Goal: Entertainment & Leisure: Consume media (video, audio)

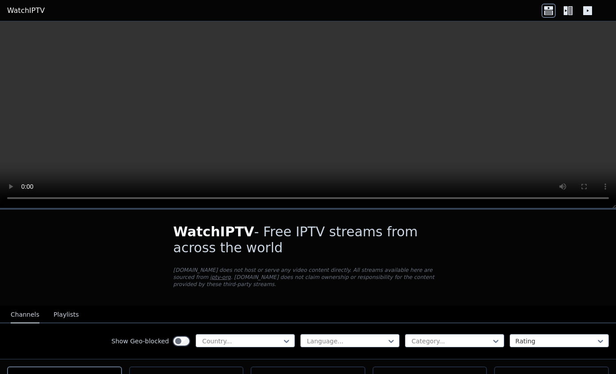
click at [331, 113] on video at bounding box center [308, 114] width 616 height 187
click at [374, 103] on video at bounding box center [308, 114] width 616 height 187
click at [306, 113] on video at bounding box center [308, 114] width 616 height 187
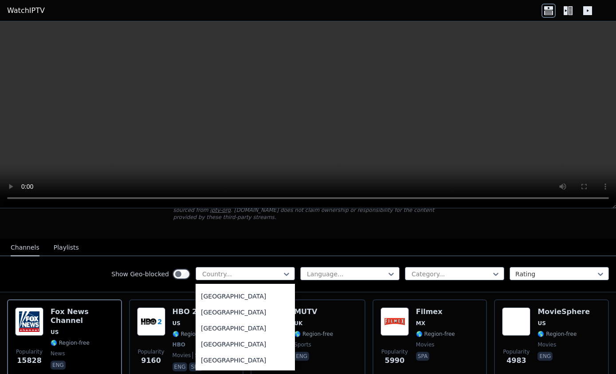
scroll to position [891, 0]
click at [269, 304] on div "[GEOGRAPHIC_DATA]" at bounding box center [245, 297] width 99 height 16
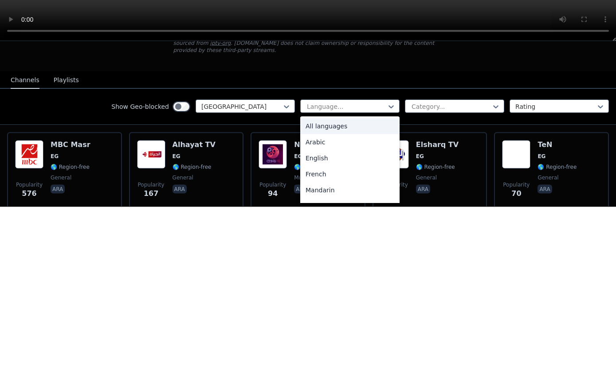
click at [372, 301] on div "Arabic" at bounding box center [349, 309] width 99 height 16
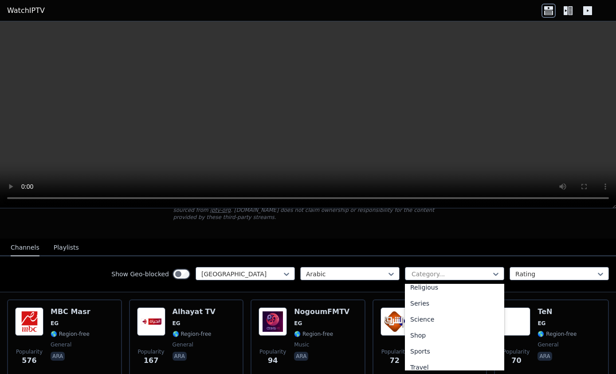
scroll to position [333, 0]
click at [442, 338] on div "Sports" at bounding box center [454, 343] width 99 height 16
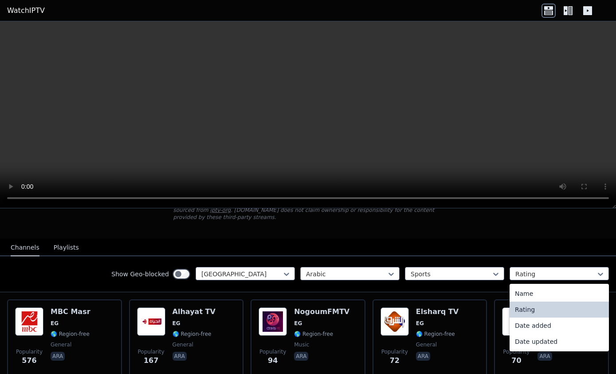
click at [589, 256] on div "Show Geo-blocked Egypt Arabic Sports Rating selected, 2 of 4. 4 results availab…" at bounding box center [308, 274] width 616 height 36
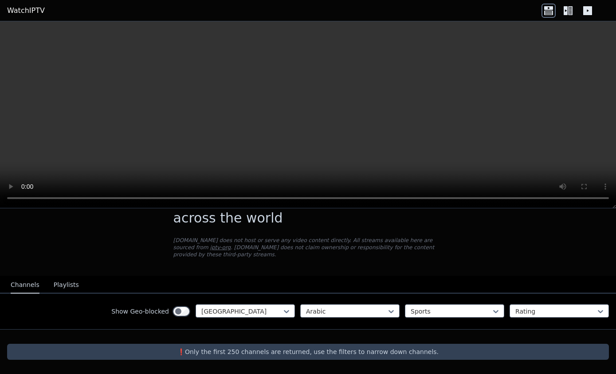
scroll to position [30, 0]
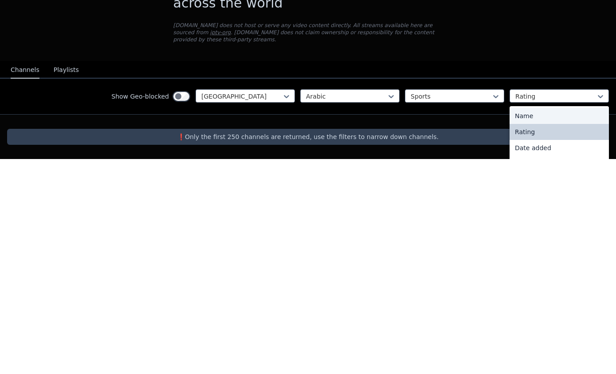
click at [573, 323] on div "Name" at bounding box center [559, 331] width 99 height 16
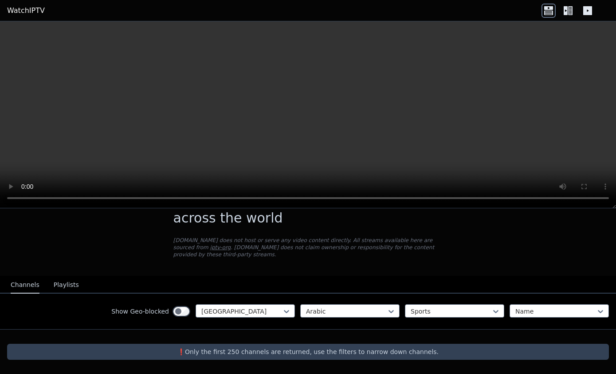
click at [190, 306] on div "Show Geo-blocked" at bounding box center [150, 311] width 79 height 14
click at [178, 320] on div "Show Geo-blocked Egypt Arabic Sports Name" at bounding box center [308, 311] width 616 height 36
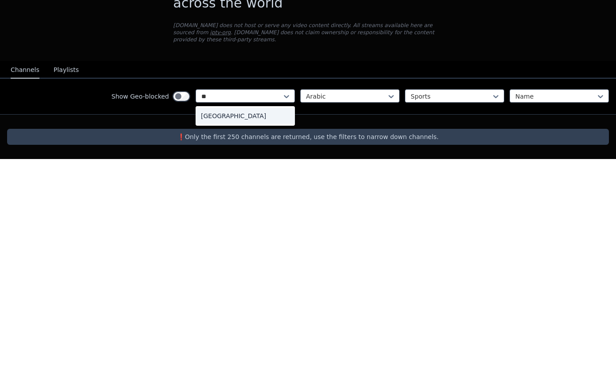
type input "**"
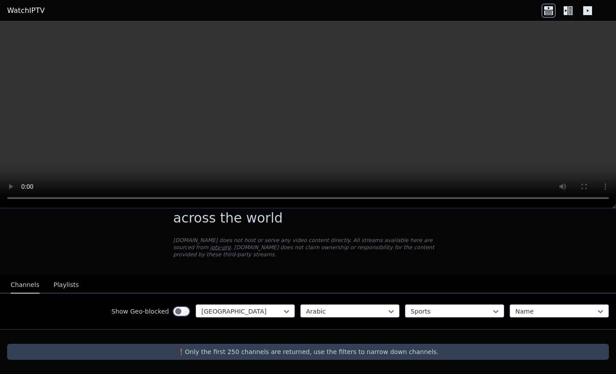
click at [262, 344] on div "❗️Only the first 250 channels are returned, use the filters to narrow down chan…" at bounding box center [308, 351] width 602 height 16
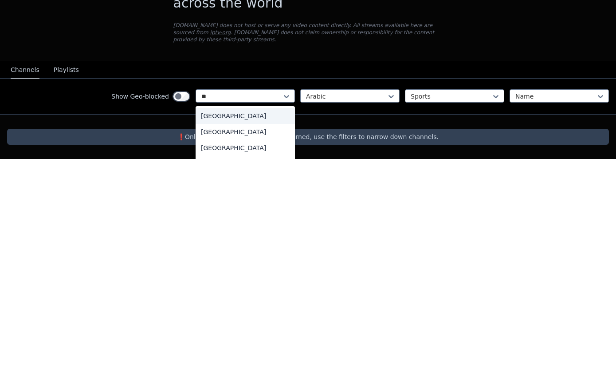
type input "*"
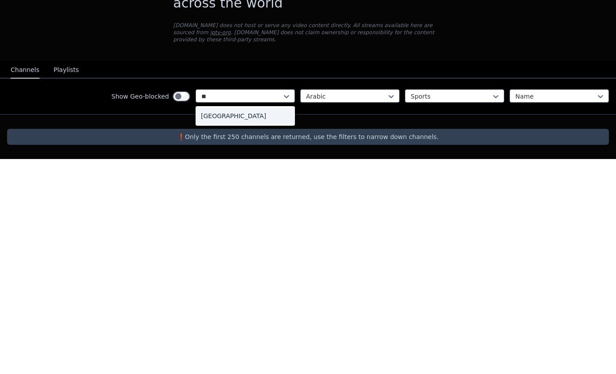
click at [273, 323] on div "[GEOGRAPHIC_DATA]" at bounding box center [245, 331] width 99 height 16
type input "**"
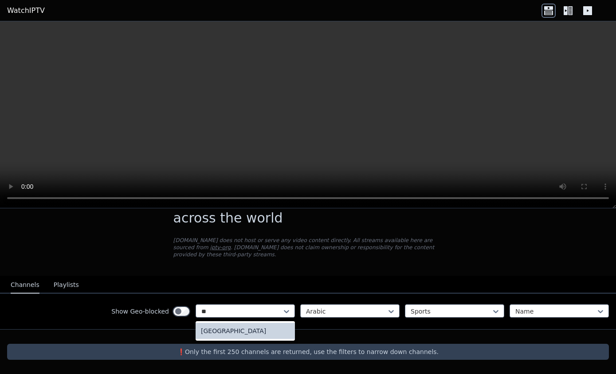
type input "**"
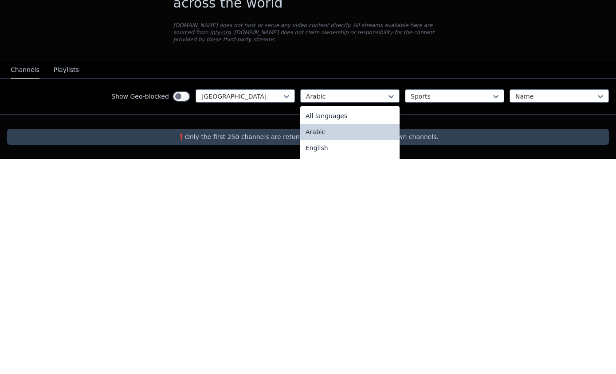
click at [381, 339] on div "Arabic" at bounding box center [349, 347] width 99 height 16
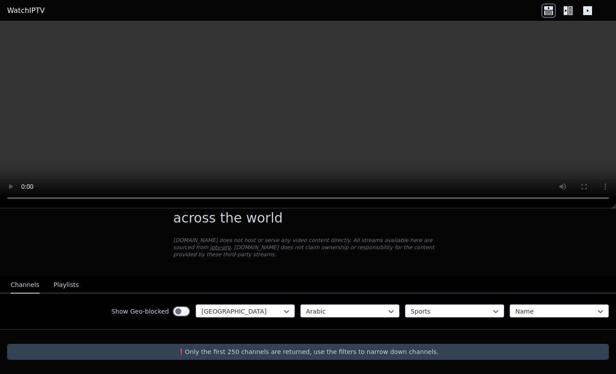
click at [523, 173] on video at bounding box center [308, 114] width 616 height 187
click at [565, 7] on icon at bounding box center [566, 10] width 4 height 9
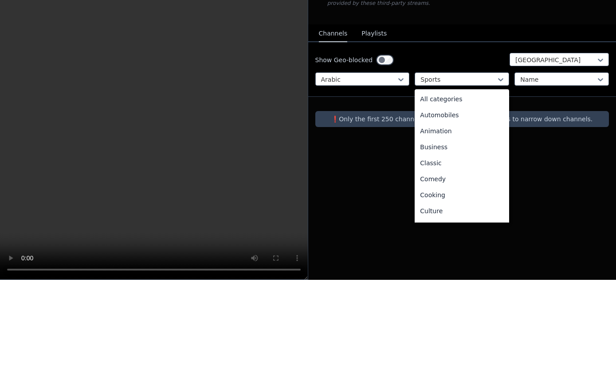
scroll to position [273, 0]
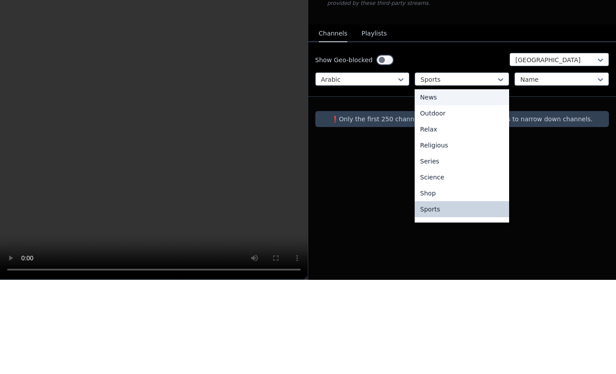
click at [470, 183] on div "News" at bounding box center [462, 191] width 95 height 16
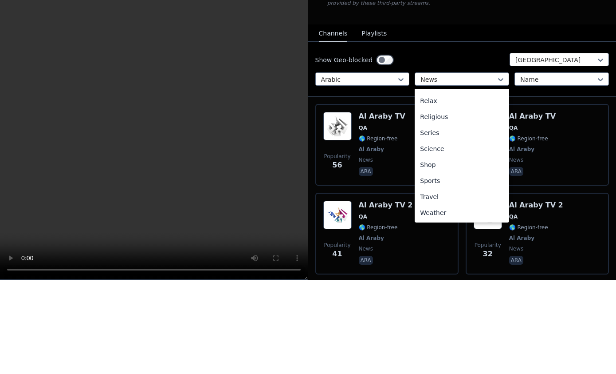
scroll to position [302, 0]
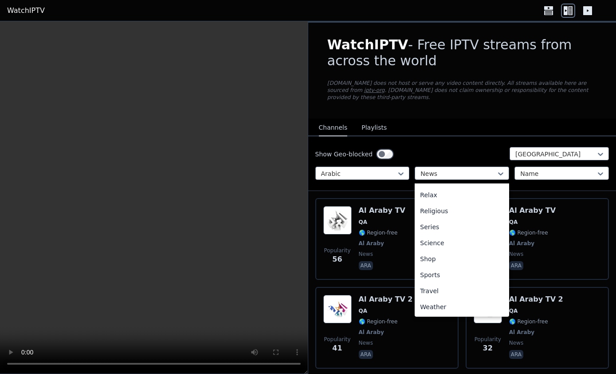
click at [455, 276] on div "Sports" at bounding box center [462, 275] width 95 height 16
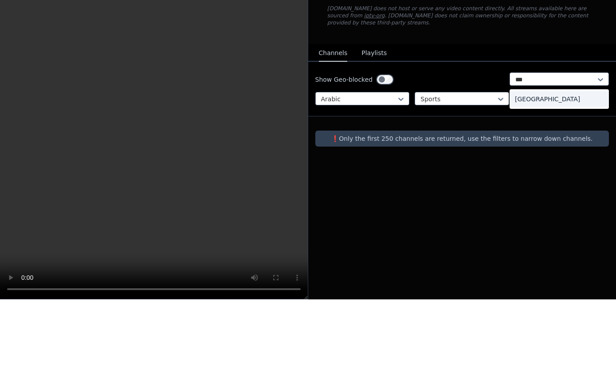
click at [548, 166] on div "[GEOGRAPHIC_DATA]" at bounding box center [559, 174] width 99 height 16
type input "***"
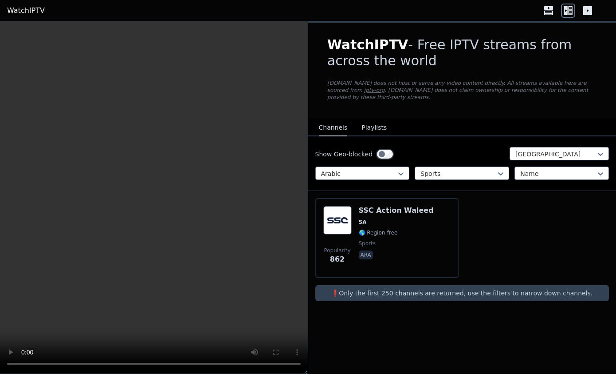
click at [441, 232] on div "Popularity 862 SSC Action Waleed SA 🌎 Region-free sports ara" at bounding box center [387, 238] width 127 height 64
click at [155, 180] on video at bounding box center [154, 197] width 308 height 352
click at [442, 234] on div "Popularity 862 SSC Action Waleed SA 🌎 Region-free sports ara" at bounding box center [387, 238] width 127 height 64
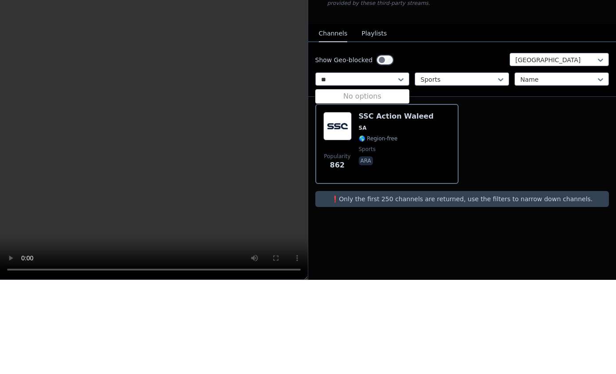
type input "*"
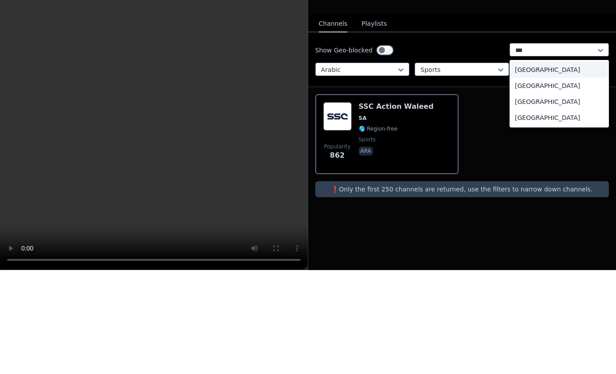
click at [558, 213] on div "[GEOGRAPHIC_DATA]" at bounding box center [559, 221] width 99 height 16
type input "***"
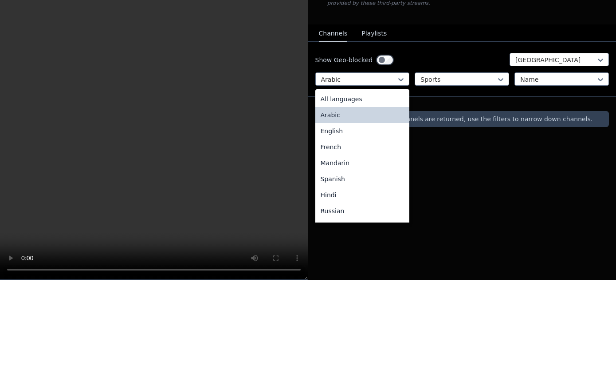
click at [392, 217] on div "English" at bounding box center [363, 225] width 95 height 16
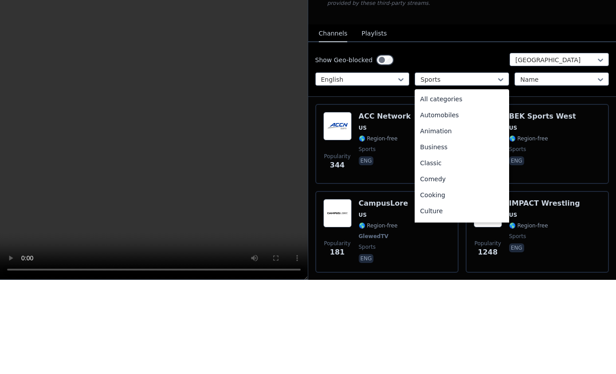
scroll to position [273, 0]
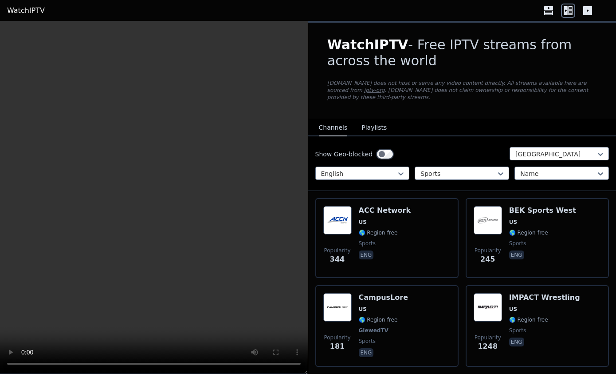
click at [556, 135] on nav "Channels Playlists" at bounding box center [462, 127] width 308 height 18
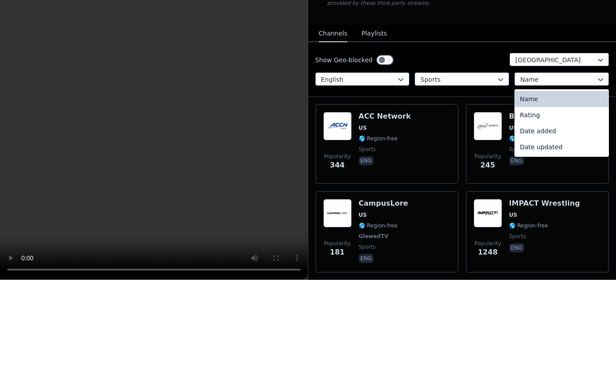
click at [429, 198] on div "Popularity 344 ACC Network US 🌎 Region-free sports eng" at bounding box center [387, 238] width 143 height 80
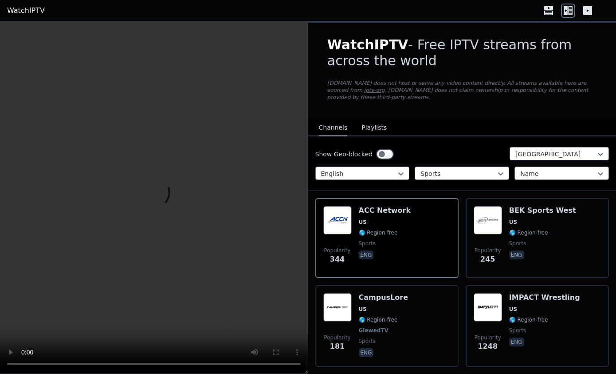
click at [499, 226] on img at bounding box center [488, 220] width 28 height 28
click at [149, 208] on video at bounding box center [154, 197] width 308 height 352
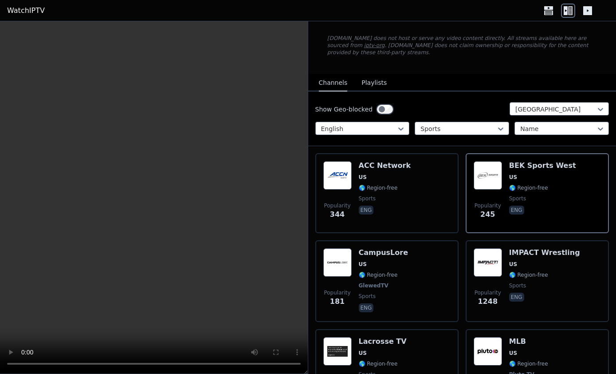
scroll to position [104, 0]
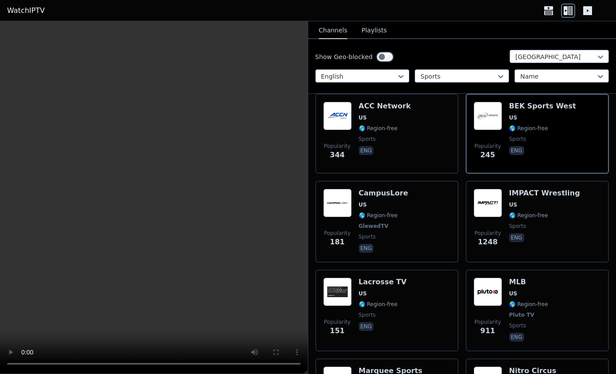
click at [338, 199] on img at bounding box center [338, 203] width 28 height 28
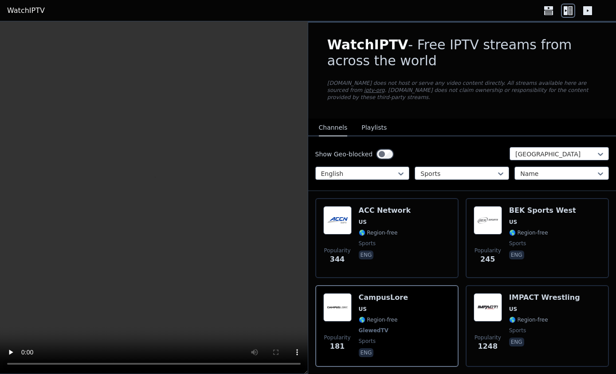
scroll to position [0, 0]
click at [363, 122] on button "Playlists" at bounding box center [374, 127] width 25 height 17
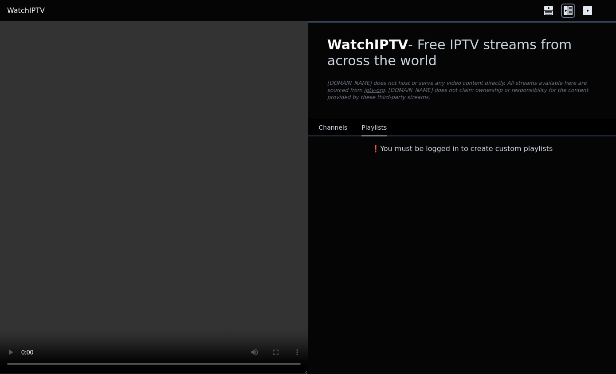
click at [335, 130] on button "Channels" at bounding box center [333, 127] width 29 height 17
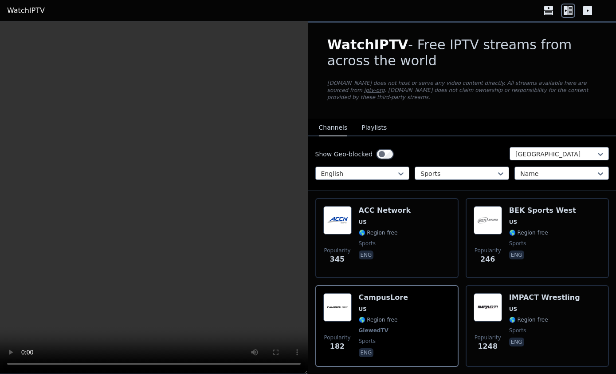
click at [363, 122] on button "Playlists" at bounding box center [374, 127] width 25 height 17
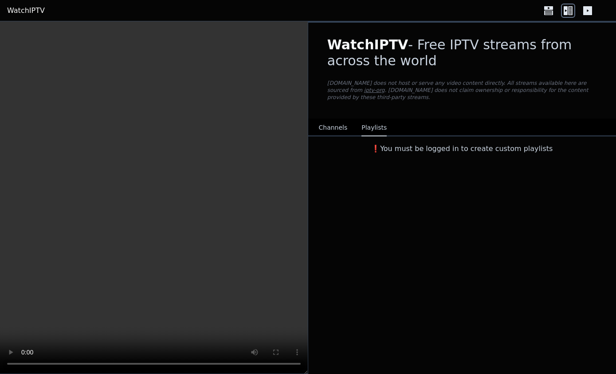
click at [338, 129] on button "Channels" at bounding box center [333, 127] width 29 height 17
